Goal: Use online tool/utility

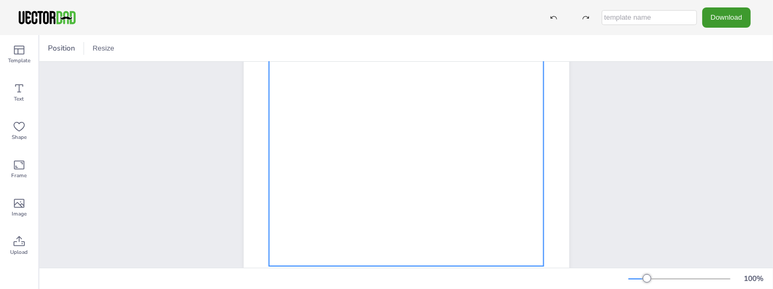
scroll to position [130, 0]
click at [368, 176] on div at bounding box center [406, 158] width 275 height 217
click at [362, 172] on div at bounding box center [406, 158] width 275 height 217
click at [68, 46] on div at bounding box center [69, 48] width 13 height 13
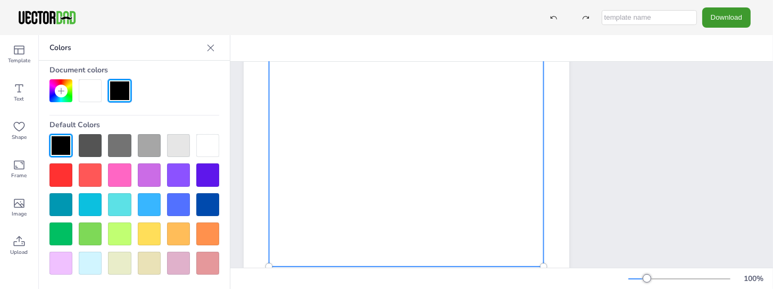
click at [120, 234] on div at bounding box center [119, 233] width 23 height 23
click at [211, 52] on icon at bounding box center [210, 48] width 11 height 11
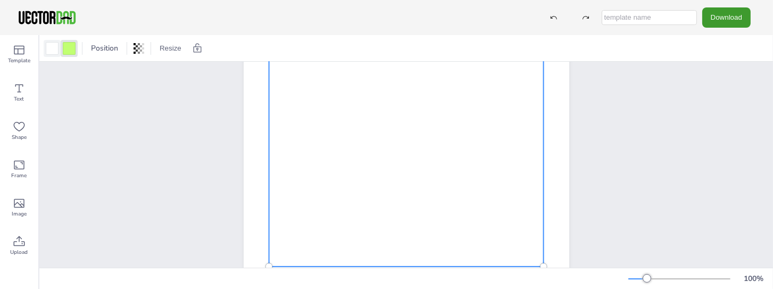
click at [52, 48] on div at bounding box center [52, 48] width 13 height 13
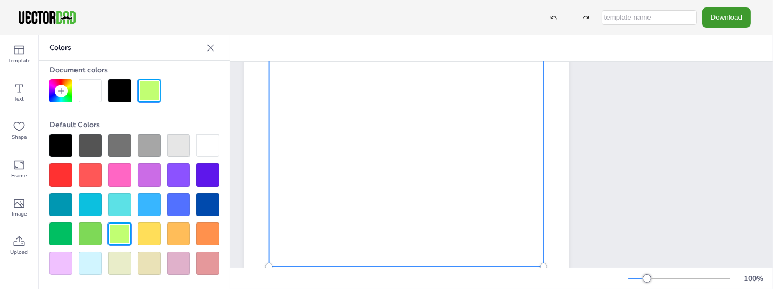
click at [89, 228] on div at bounding box center [90, 233] width 23 height 23
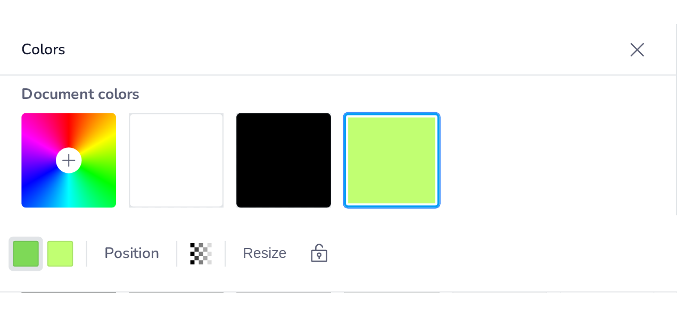
scroll to position [73, 0]
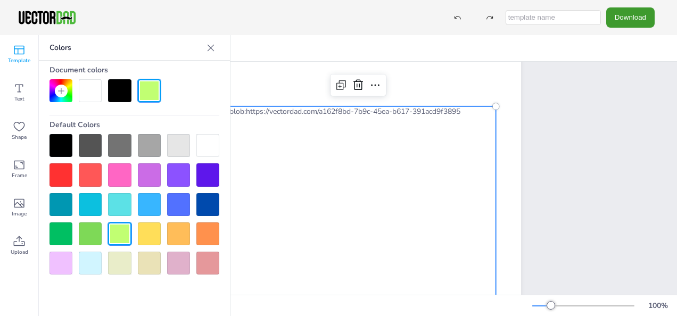
click at [15, 56] on icon at bounding box center [19, 50] width 13 height 13
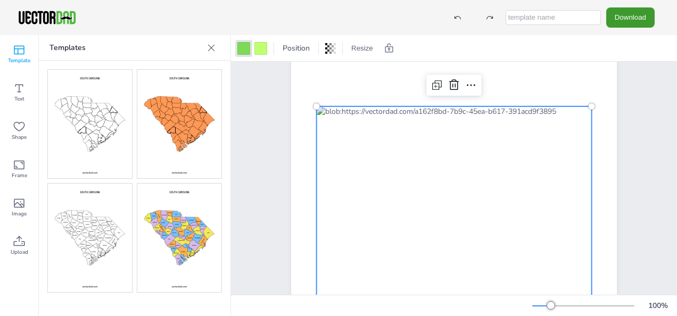
click at [183, 235] on img at bounding box center [179, 238] width 84 height 109
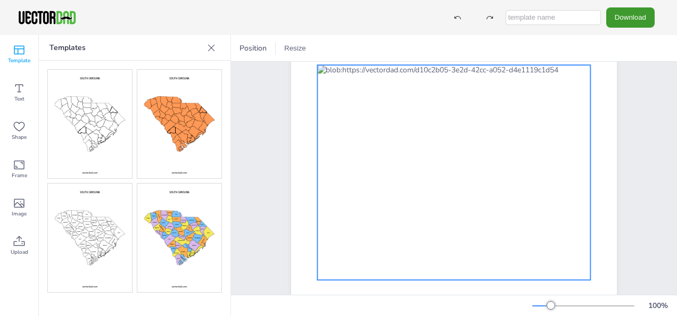
scroll to position [108, 0]
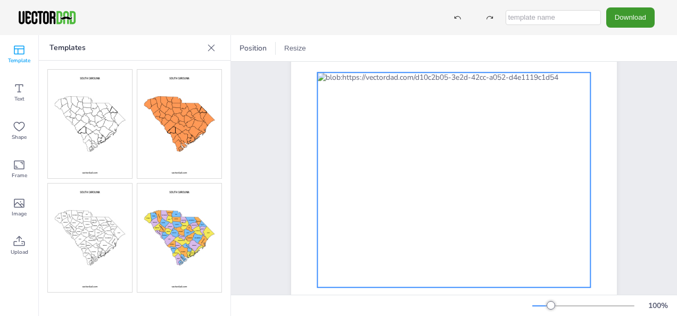
click at [394, 162] on div at bounding box center [453, 179] width 273 height 215
click at [246, 47] on div at bounding box center [243, 48] width 13 height 13
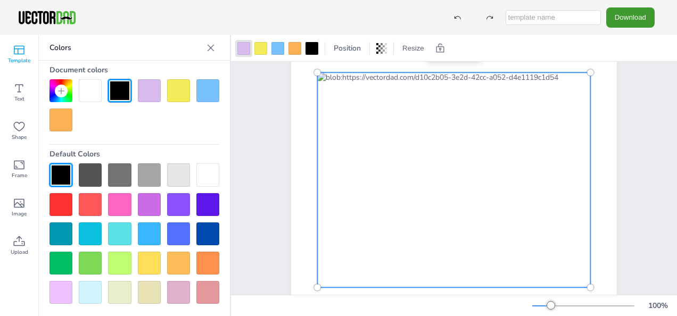
click at [151, 234] on div at bounding box center [149, 233] width 23 height 23
click at [353, 45] on span "Position" at bounding box center [346, 48] width 31 height 10
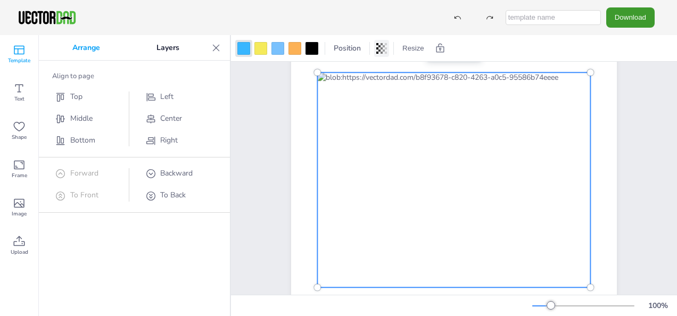
click at [382, 47] on icon at bounding box center [381, 48] width 11 height 11
type input "13"
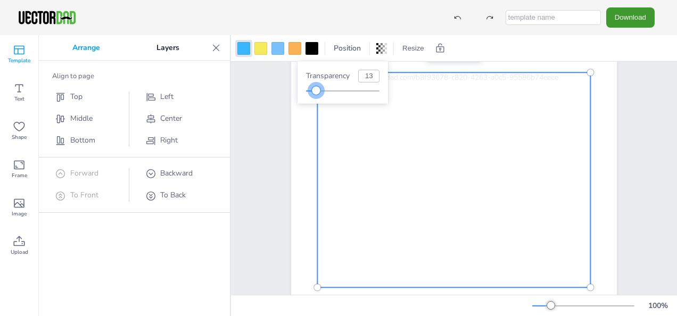
click at [316, 89] on div at bounding box center [342, 91] width 73 height 9
click at [269, 110] on div "[DOMAIN_NAME] [US_STATE]" at bounding box center [453, 180] width 417 height 453
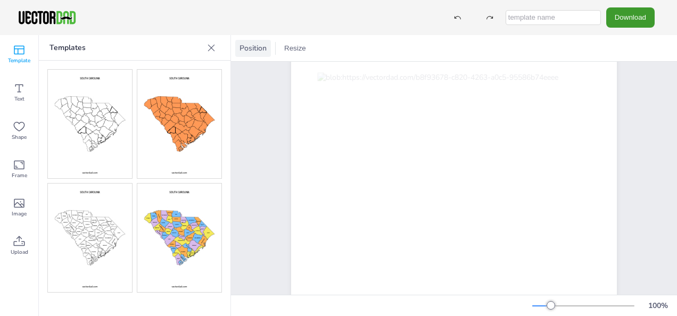
click at [253, 51] on span "Position" at bounding box center [252, 48] width 31 height 10
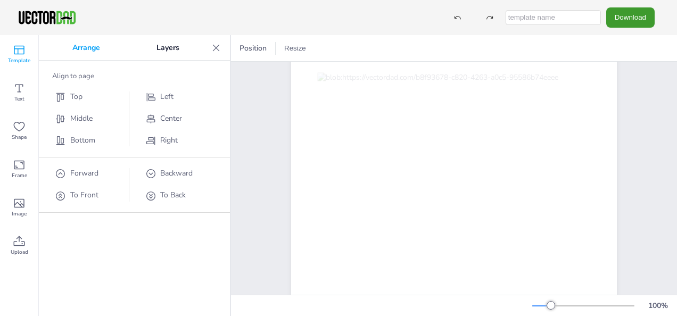
click at [22, 51] on icon at bounding box center [19, 50] width 13 height 13
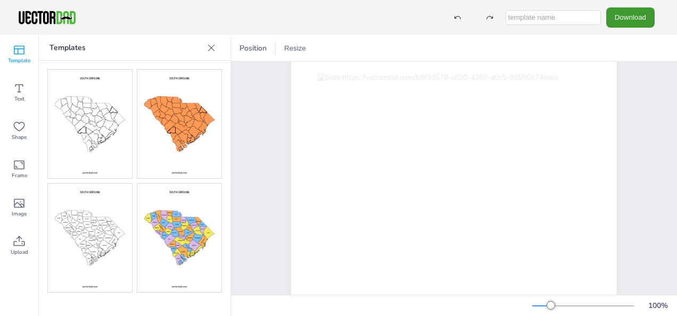
click at [82, 119] on img at bounding box center [90, 124] width 84 height 109
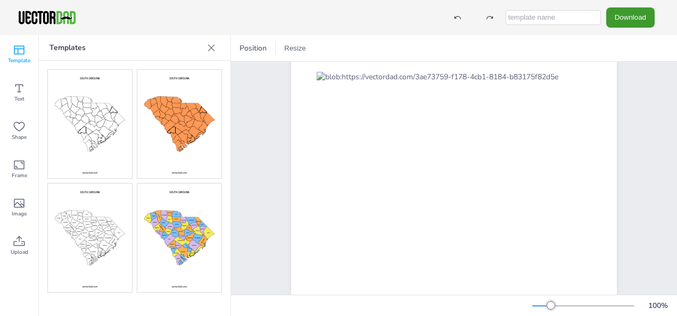
scroll to position [63, 0]
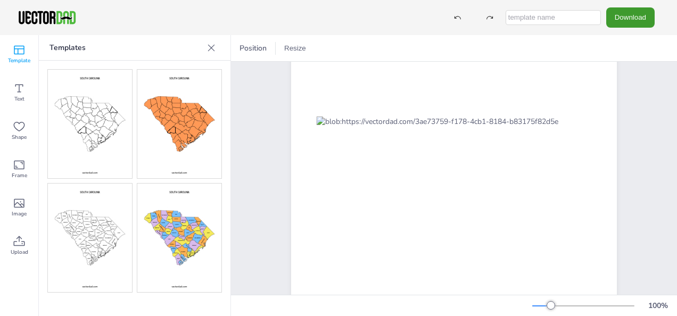
click at [543, 288] on div at bounding box center [583, 306] width 102 height 9
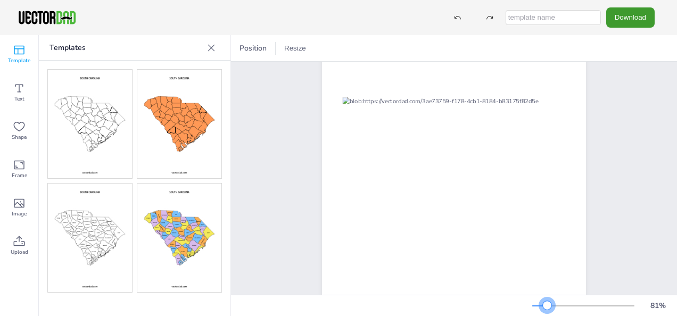
click at [547, 288] on div at bounding box center [547, 305] width 9 height 9
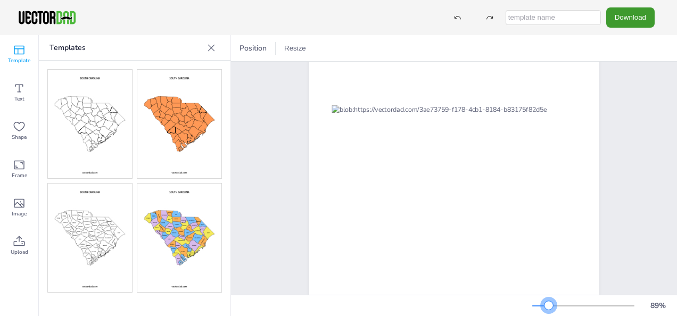
click at [549, 288] on div at bounding box center [548, 305] width 9 height 9
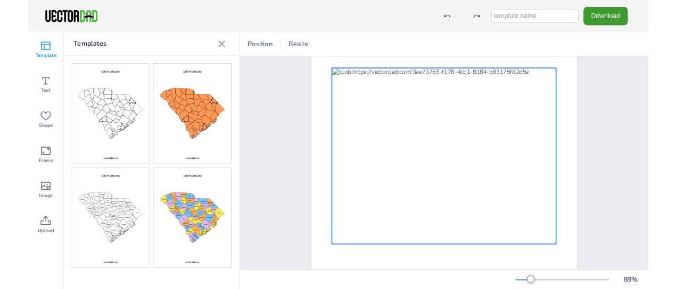
scroll to position [92, 0]
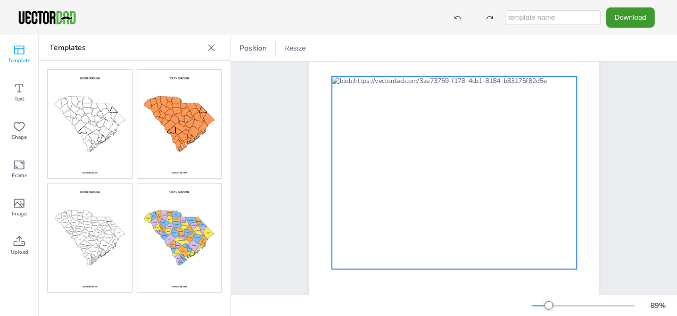
click at [489, 184] on div at bounding box center [453, 173] width 245 height 193
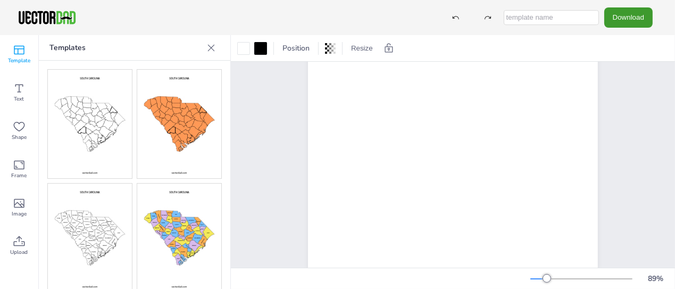
drag, startPoint x: 492, startPoint y: 134, endPoint x: 448, endPoint y: -409, distance: 544.5
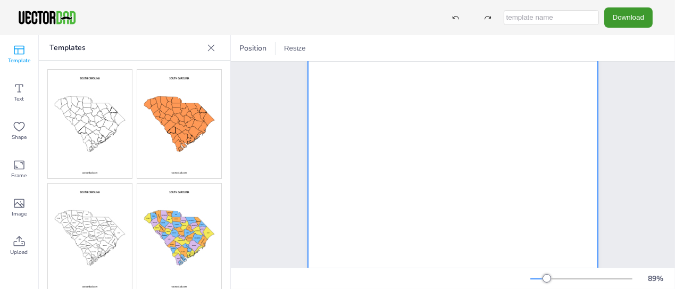
scroll to position [0, 0]
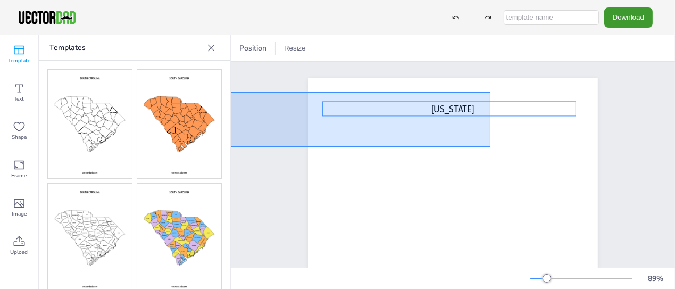
drag, startPoint x: 490, startPoint y: 147, endPoint x: 96, endPoint y: 90, distance: 397.7
click at [96, 90] on div "Template Text Shape Frame Image Upload Templates Upload Images Upload Position …" at bounding box center [337, 162] width 675 height 254
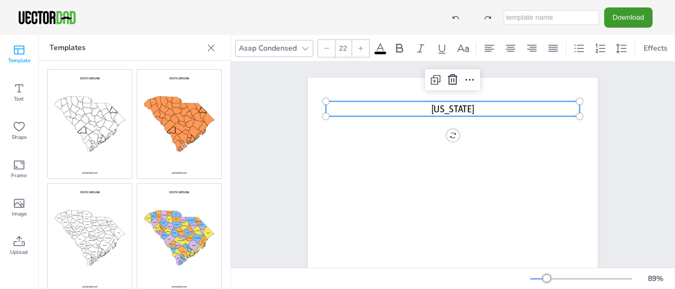
click at [93, 111] on img at bounding box center [90, 124] width 84 height 109
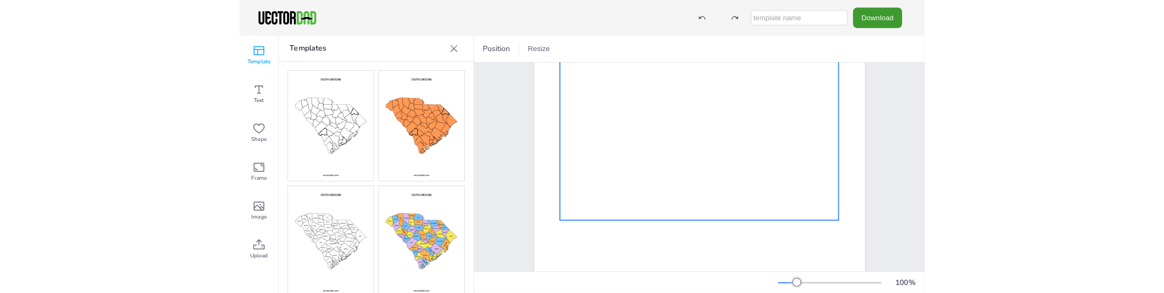
scroll to position [103, 0]
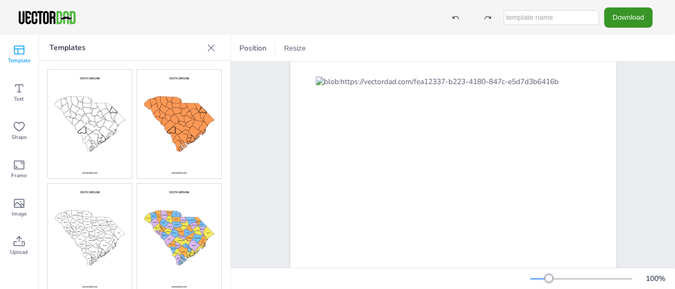
click at [633, 21] on button "Download" at bounding box center [628, 17] width 48 height 20
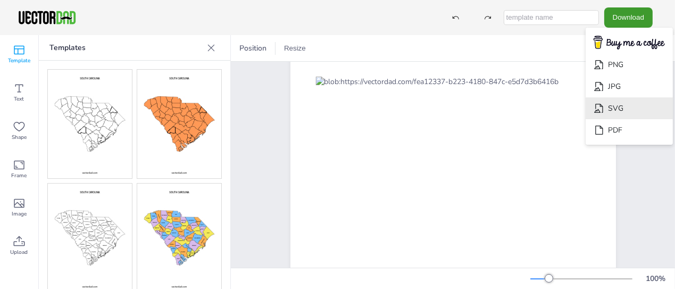
click at [622, 105] on li "SVG" at bounding box center [629, 108] width 87 height 22
